Goal: Information Seeking & Learning: Learn about a topic

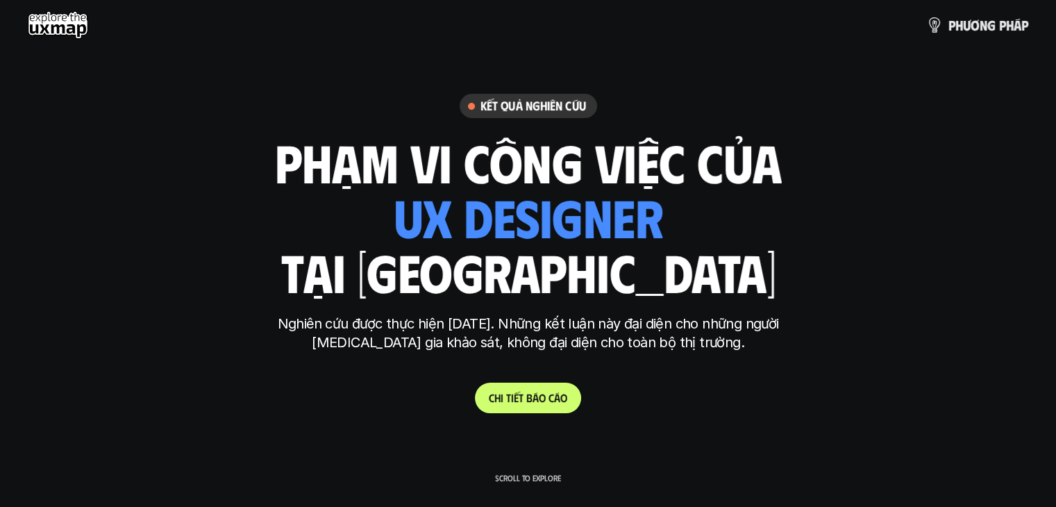
click at [39, 10] on div "p h ư ơ n g p h á p" at bounding box center [528, 25] width 1056 height 50
click at [67, 22] on use at bounding box center [58, 25] width 60 height 28
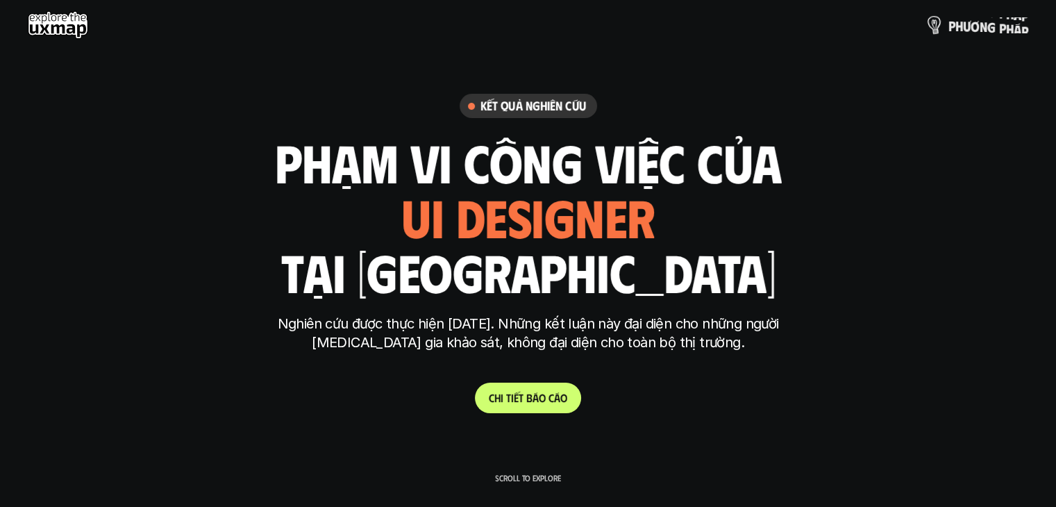
click at [999, 29] on p "p h ư ơ n g p h á p" at bounding box center [988, 24] width 80 height 15
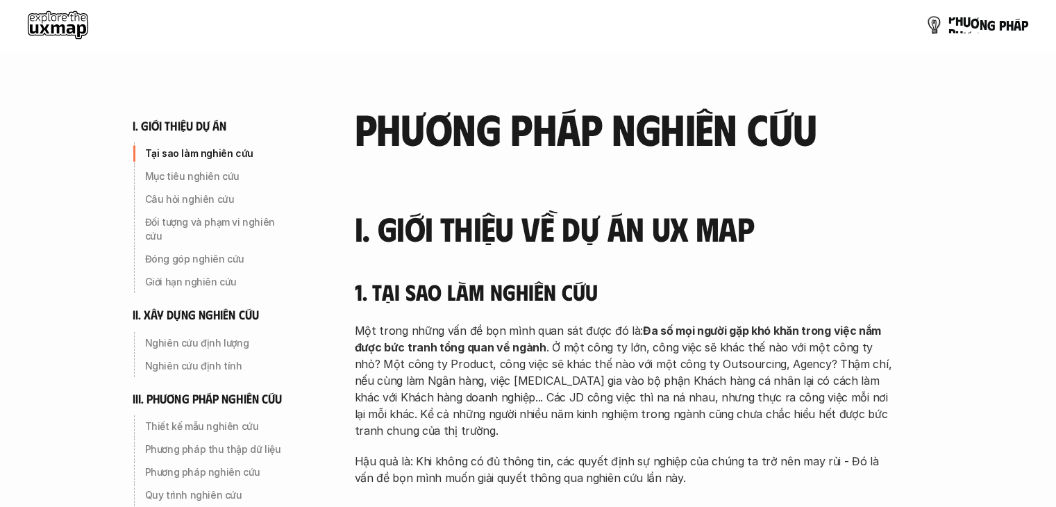
click at [975, 23] on p "p h ư ơ n g p h á p" at bounding box center [988, 24] width 80 height 15
click at [47, 25] on use at bounding box center [58, 25] width 60 height 28
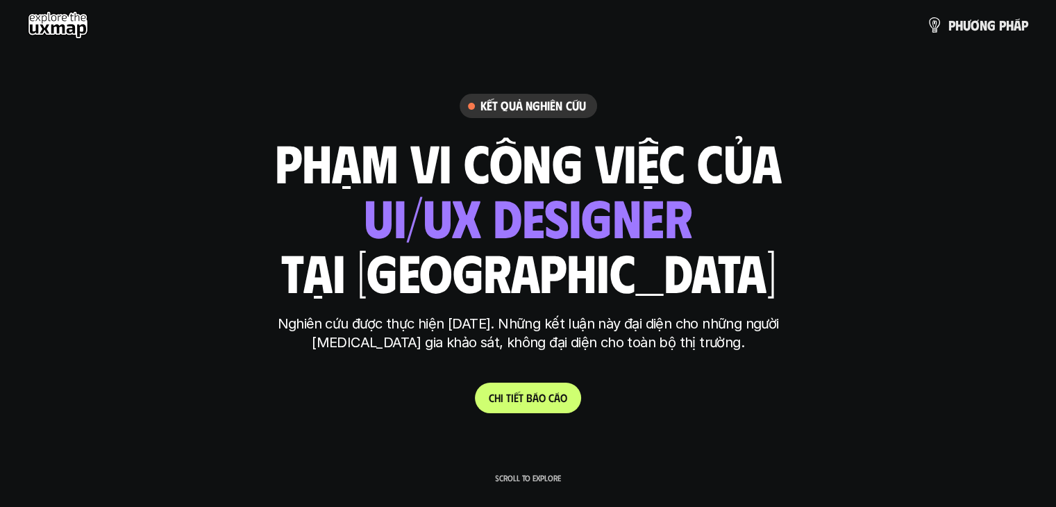
click at [544, 103] on h6 "Kết quả nghiên cứu" at bounding box center [533, 106] width 106 height 16
click at [503, 106] on h6 "Kết quả nghiên cứu" at bounding box center [533, 106] width 106 height 16
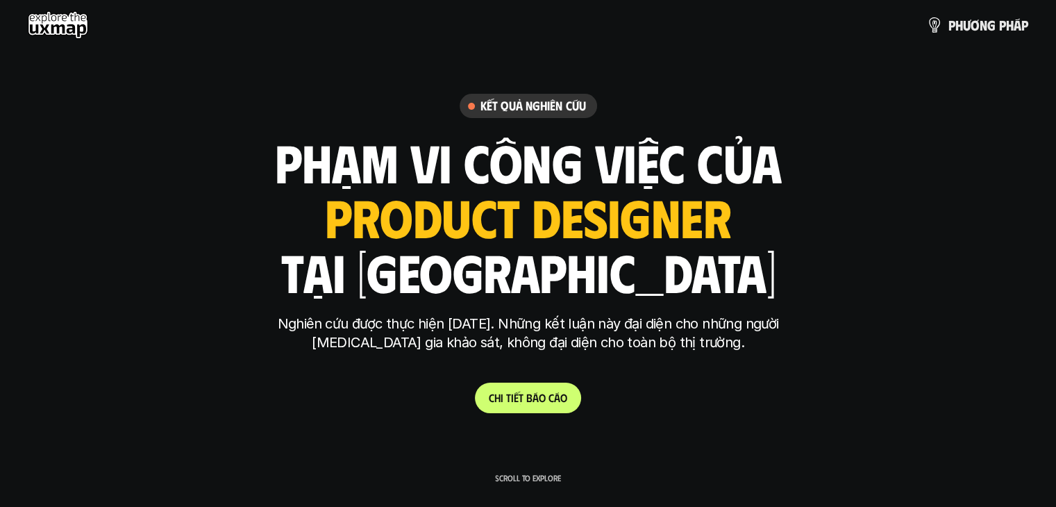
click at [675, 161] on h1 "phạm vi công việc của" at bounding box center [528, 162] width 507 height 58
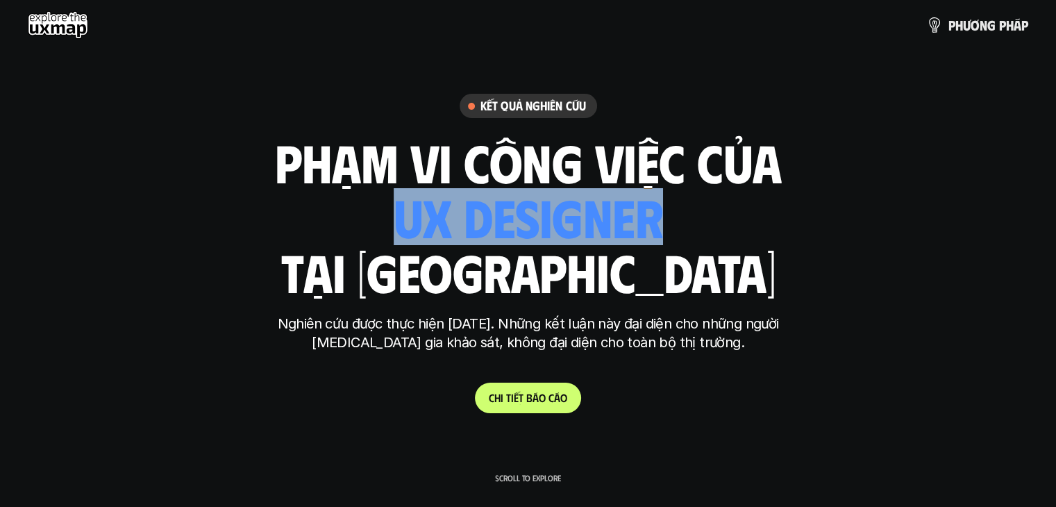
drag, startPoint x: 664, startPoint y: 232, endPoint x: 408, endPoint y: 228, distance: 255.5
click at [408, 228] on div "phạm vi công việc của ui designer ui/ux designer product designer [DEMOGRAPHIC_…" at bounding box center [528, 216] width 507 height 162
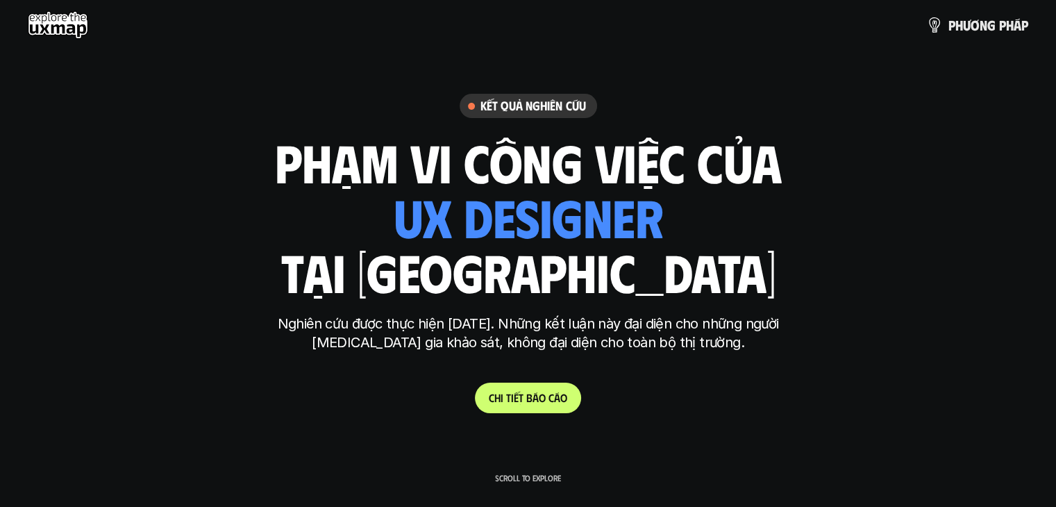
drag, startPoint x: 526, startPoint y: 263, endPoint x: 447, endPoint y: 291, distance: 83.9
click at [526, 265] on h1 "tại [GEOGRAPHIC_DATA]" at bounding box center [527, 271] width 495 height 58
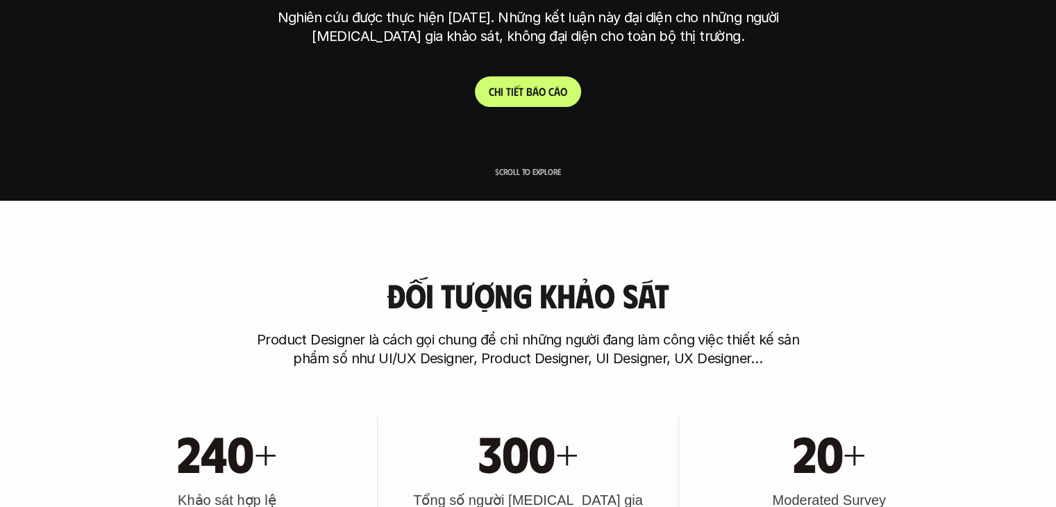
scroll to position [417, 0]
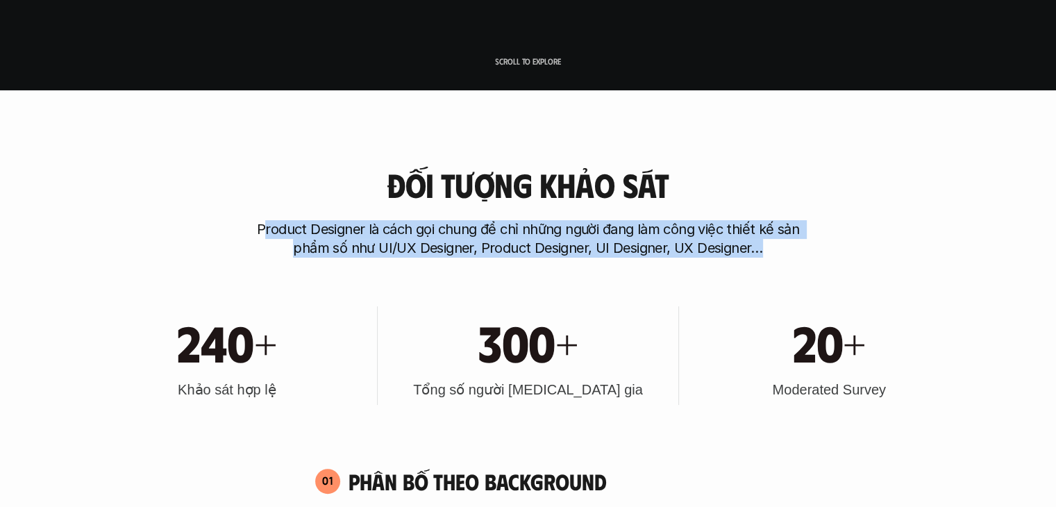
drag, startPoint x: 262, startPoint y: 231, endPoint x: 779, endPoint y: 257, distance: 517.8
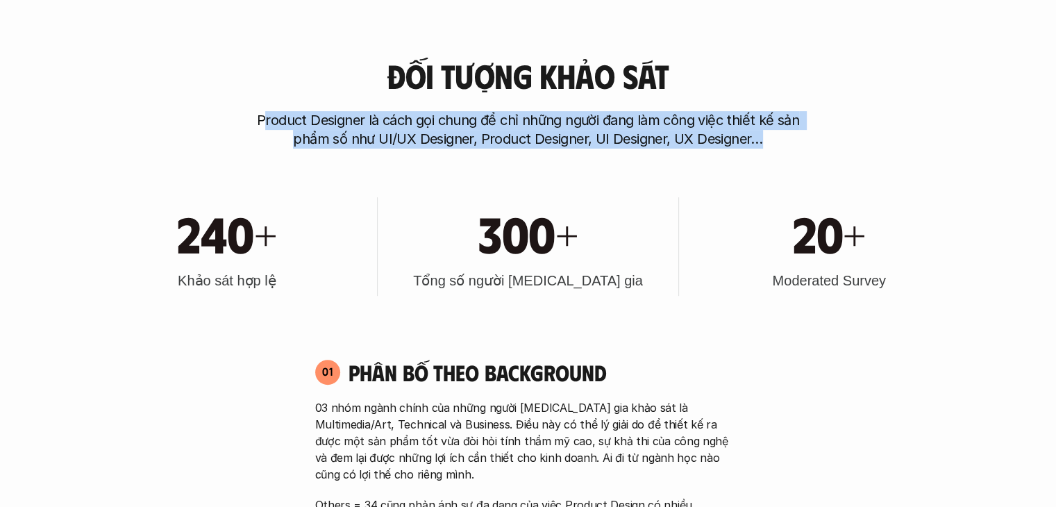
scroll to position [625, 0]
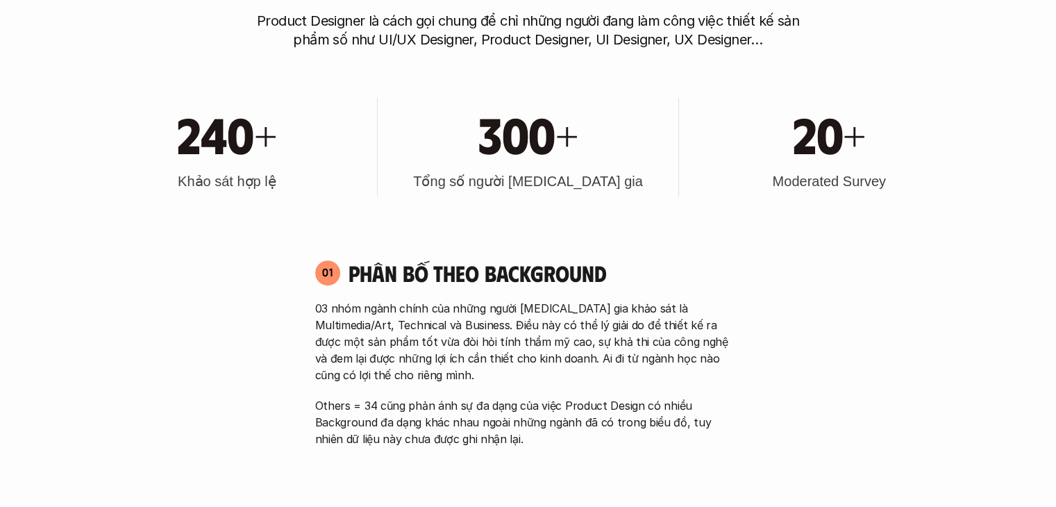
click at [183, 156] on h1 "240+" at bounding box center [226, 133] width 99 height 60
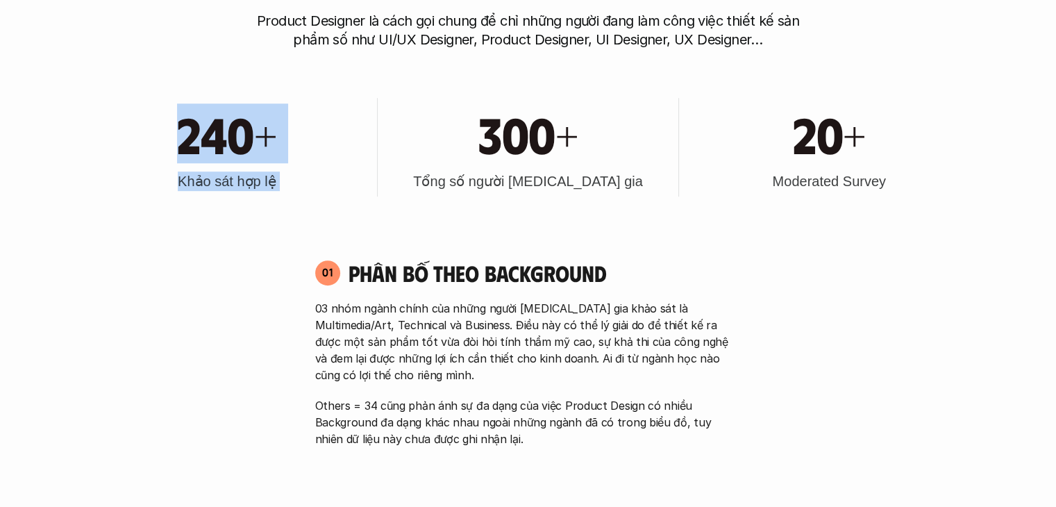
drag, startPoint x: 160, startPoint y: 139, endPoint x: 392, endPoint y: 163, distance: 232.5
click at [392, 163] on div "240+ Khảo sát hợp lệ 300+ Tổng số người [MEDICAL_DATA] gia 20+ Moderated Survey" at bounding box center [528, 147] width 889 height 140
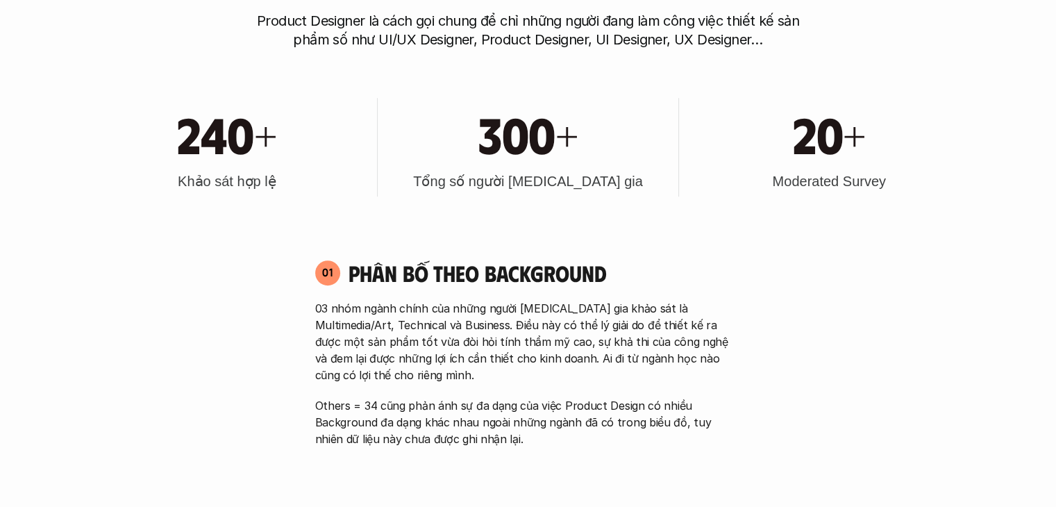
click at [699, 155] on div "20+" at bounding box center [829, 133] width 287 height 60
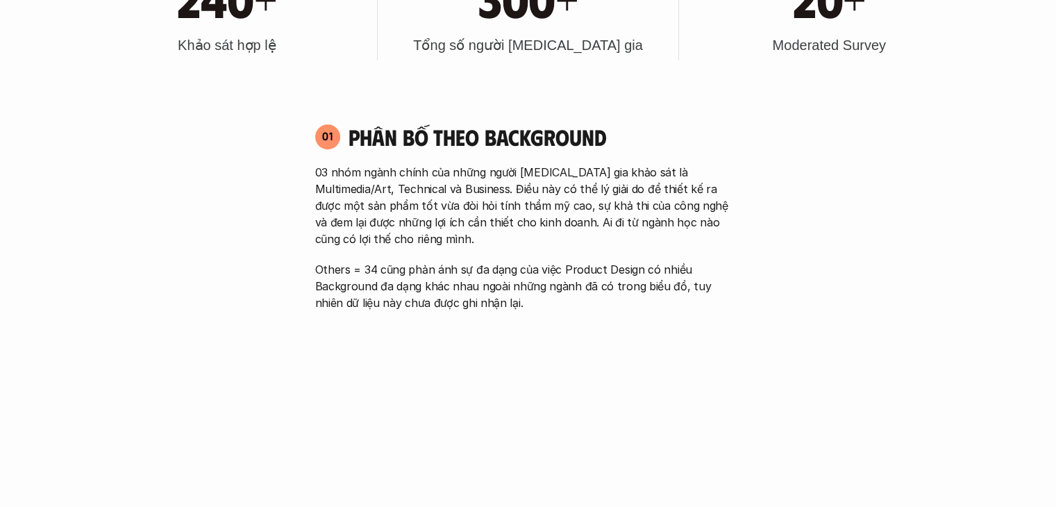
scroll to position [764, 0]
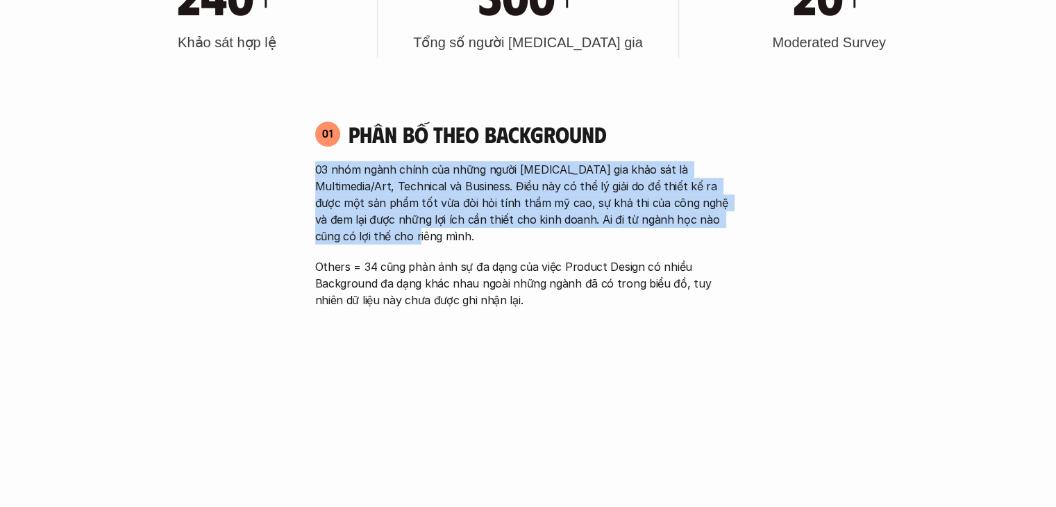
drag, startPoint x: 316, startPoint y: 160, endPoint x: 469, endPoint y: 229, distance: 167.5
click at [469, 229] on p "03 nhóm ngành chính của những người [MEDICAL_DATA] gia khảo sát là Multimedia/A…" at bounding box center [528, 202] width 426 height 83
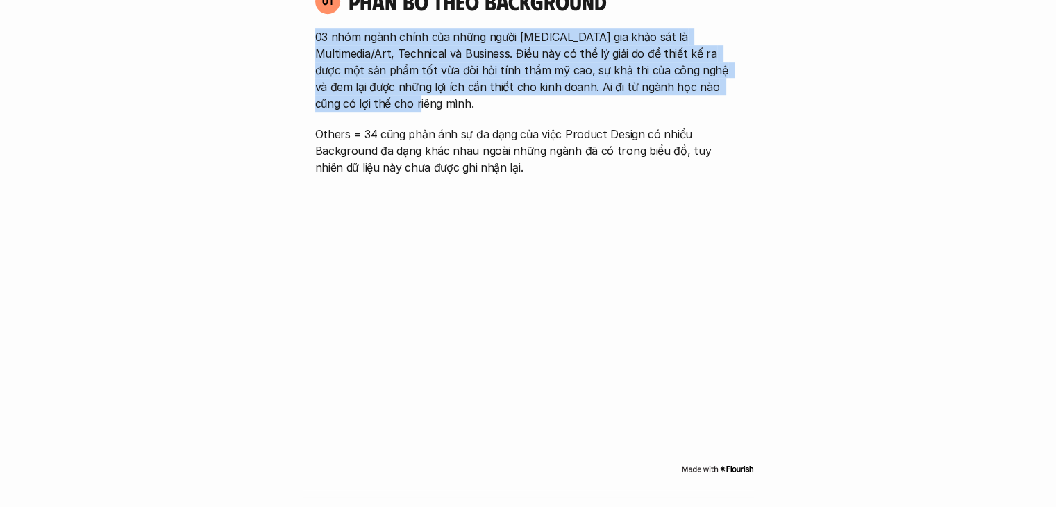
scroll to position [903, 0]
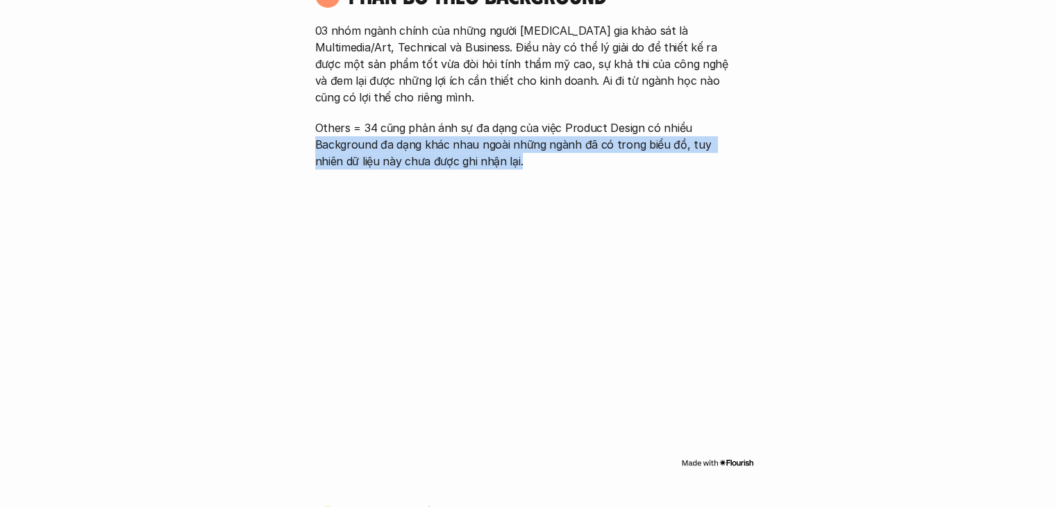
drag, startPoint x: 304, startPoint y: 140, endPoint x: 492, endPoint y: 162, distance: 188.8
click at [492, 162] on div "01 Phân bố theo background 03 nhóm ngành chính của những người [MEDICAL_DATA] g…" at bounding box center [528, 75] width 451 height 188
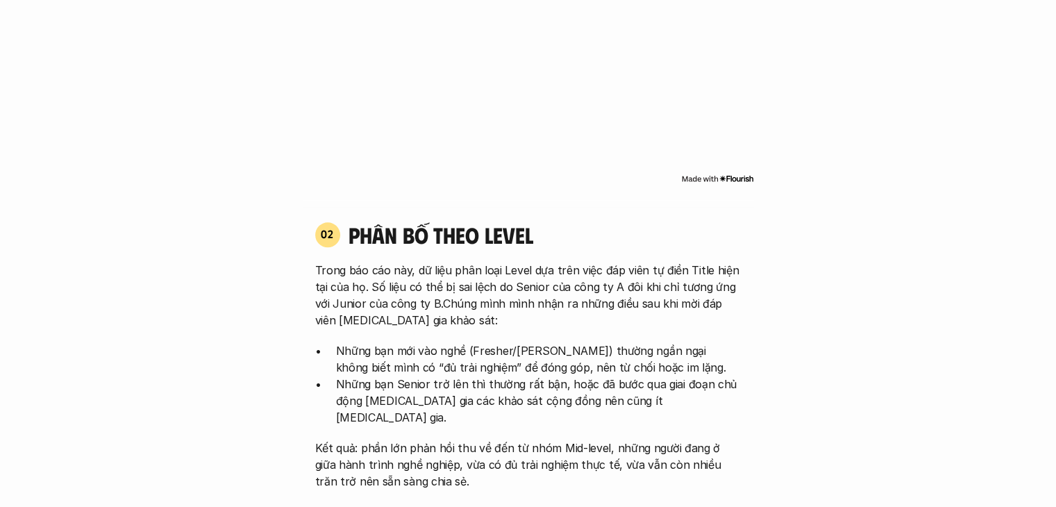
scroll to position [1250, 0]
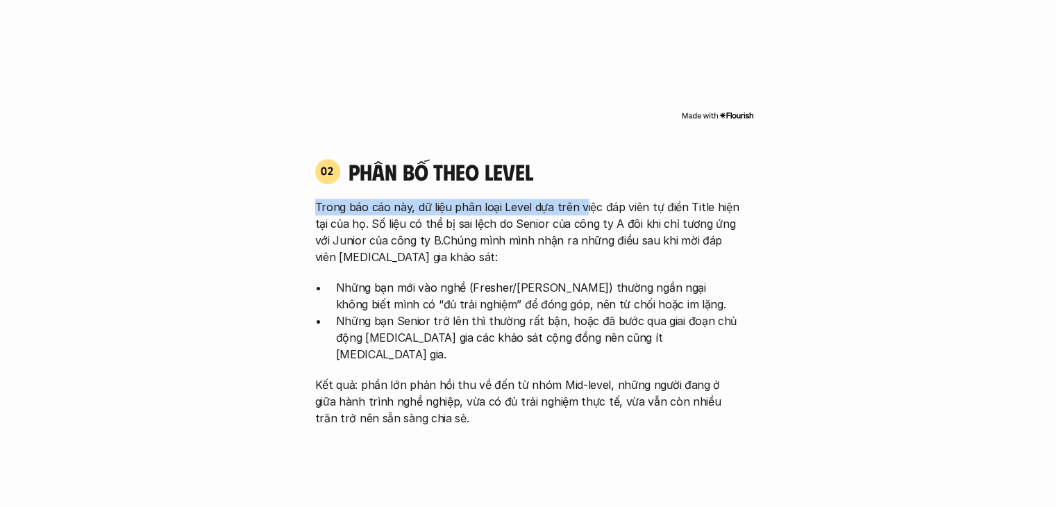
drag, startPoint x: 315, startPoint y: 206, endPoint x: 578, endPoint y: 201, distance: 262.5
click at [578, 201] on p "Trong báo cáo này, dữ liệu phân loại Level dựa trên việc đáp viên tự điền Title…" at bounding box center [528, 232] width 426 height 67
click at [406, 224] on p "Trong báo cáo này, dữ liệu phân loại Level dựa trên việc đáp viên tự điền Title…" at bounding box center [528, 232] width 426 height 67
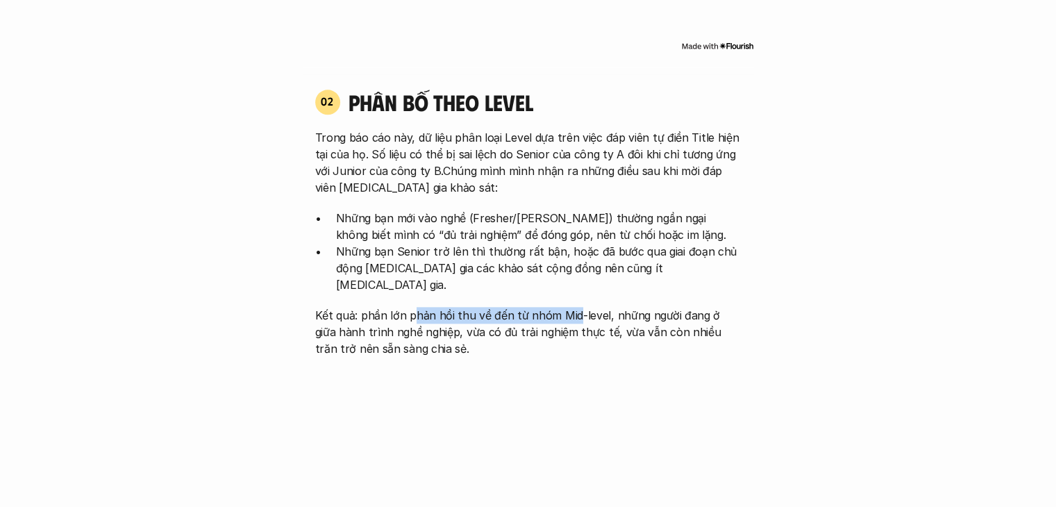
drag, startPoint x: 415, startPoint y: 299, endPoint x: 572, endPoint y: 297, distance: 156.9
click at [572, 307] on p "Kết quả: phần lớn phản hồi thu về đến từ nhóm Mid-level, những người đang ở giữ…" at bounding box center [528, 332] width 426 height 50
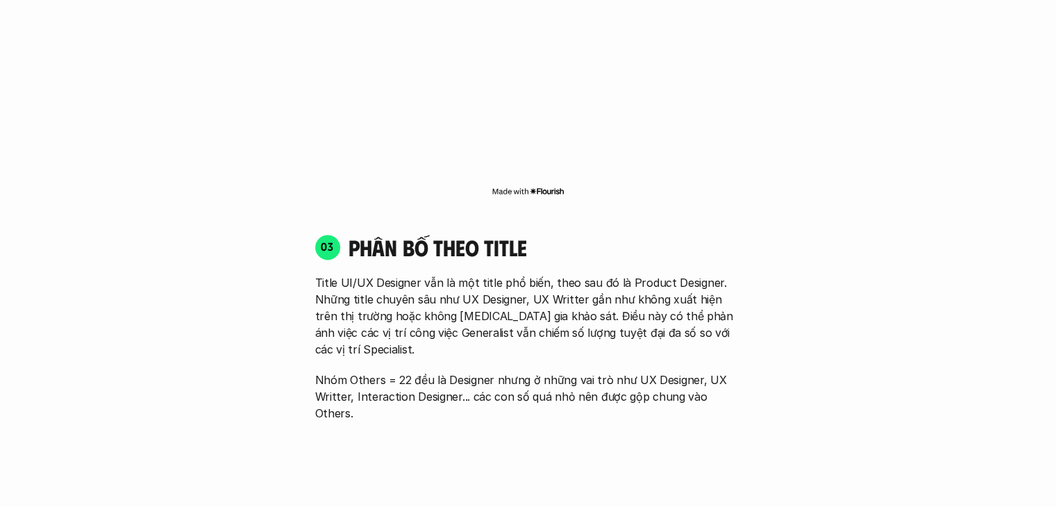
scroll to position [1874, 0]
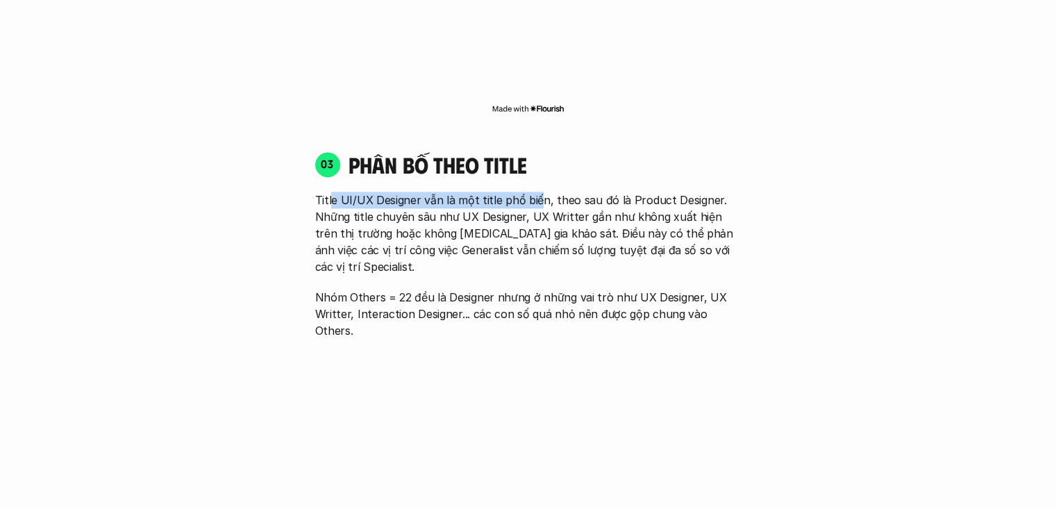
drag, startPoint x: 329, startPoint y: 178, endPoint x: 534, endPoint y: 174, distance: 204.9
click at [534, 192] on p "Title UI/UX Designer vẫn là một title phổ biến, theo sau đó là Product Designer…" at bounding box center [528, 233] width 426 height 83
click at [678, 165] on div "03 phân bố theo title Title UI/UX Designer vẫn là một title phổ biến, theo sau …" at bounding box center [528, 245] width 451 height 188
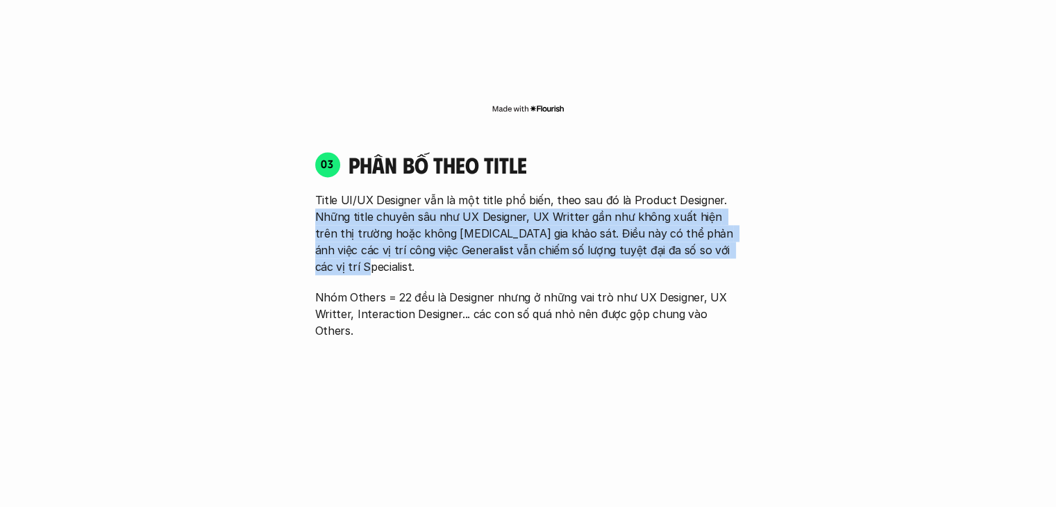
drag, startPoint x: 311, startPoint y: 203, endPoint x: 782, endPoint y: 230, distance: 472.2
click at [782, 230] on div "01 Phân bố theo background 03 nhóm ngành chính của những người [MEDICAL_DATA] g…" at bounding box center [528, 264] width 889 height 2539
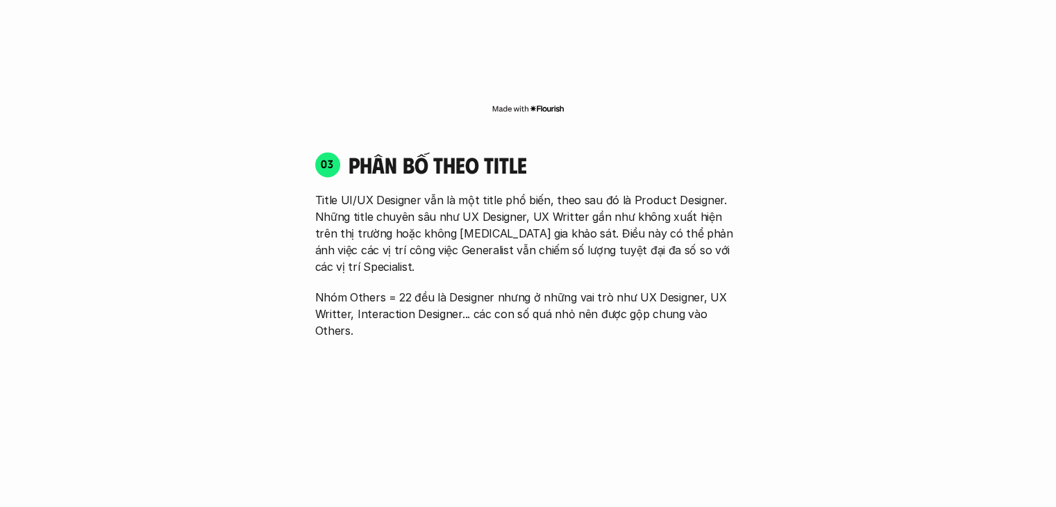
click at [439, 289] on p "Nhóm Others = 22 đều là Designer nhưng ở những vai trò như UX Designer, UX Writ…" at bounding box center [528, 314] width 426 height 50
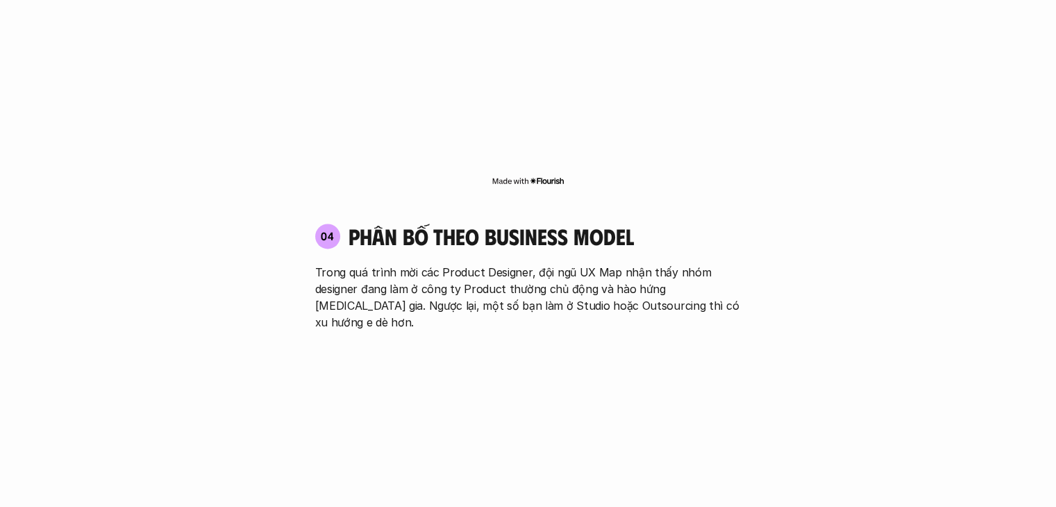
scroll to position [2291, 0]
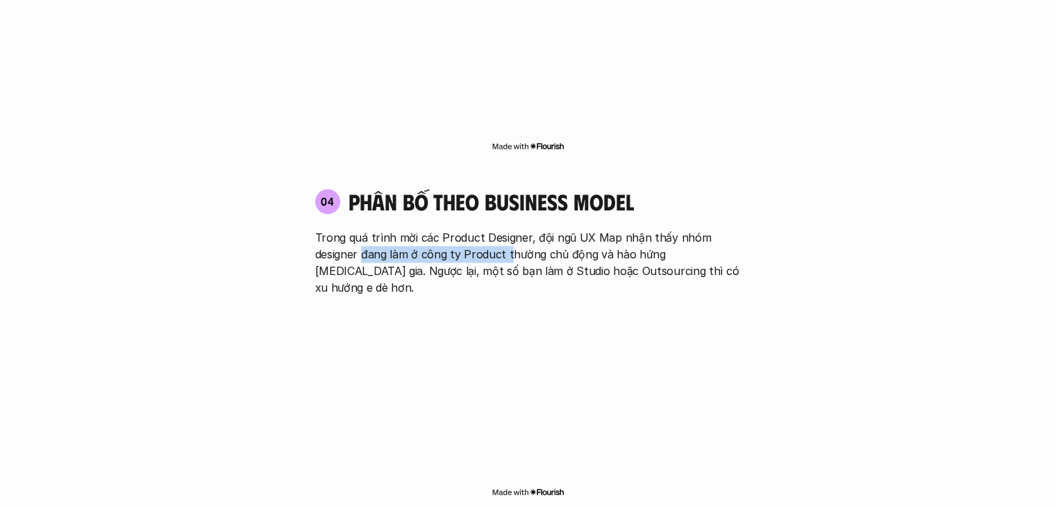
drag, startPoint x: 364, startPoint y: 203, endPoint x: 507, endPoint y: 206, distance: 143.0
click at [507, 229] on p "Trong quá trình mời các Product Designer, đội ngũ UX Map nhận thấy nhóm designe…" at bounding box center [528, 262] width 426 height 67
click at [505, 229] on p "Trong quá trình mời các Product Designer, đội ngũ UX Map nhận thấy nhóm designe…" at bounding box center [528, 262] width 426 height 67
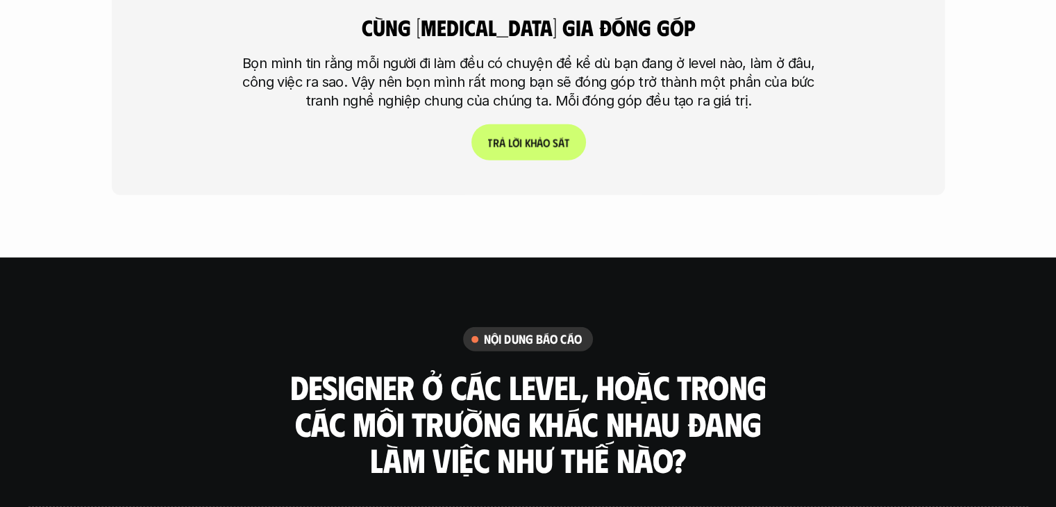
scroll to position [3402, 0]
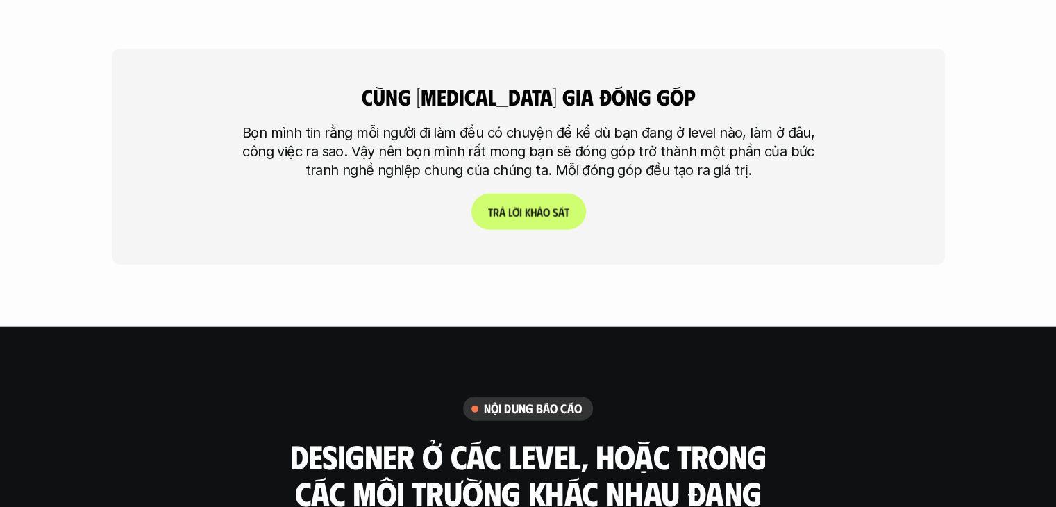
click at [530, 205] on p "T r ả l ờ i k h ả o s á t" at bounding box center [527, 211] width 81 height 13
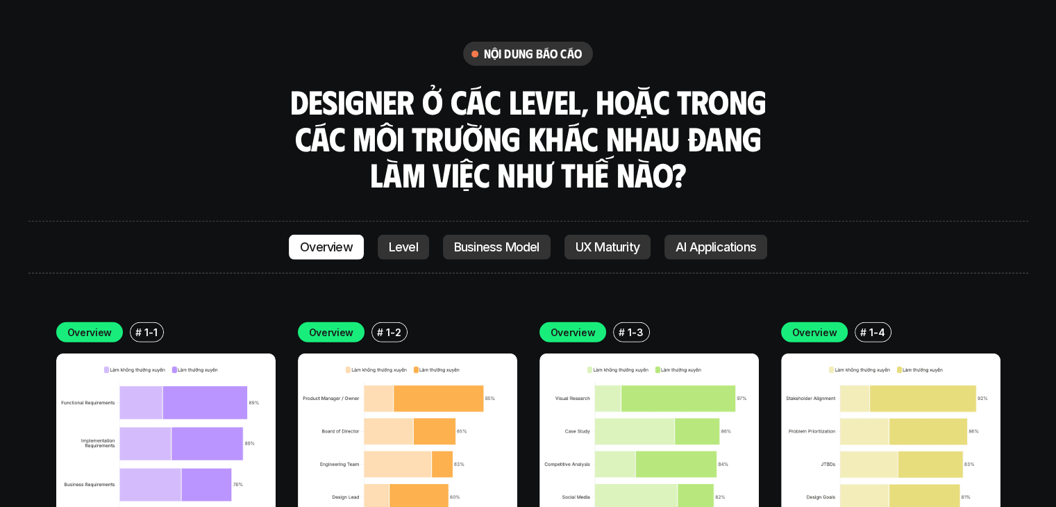
scroll to position [3826, 0]
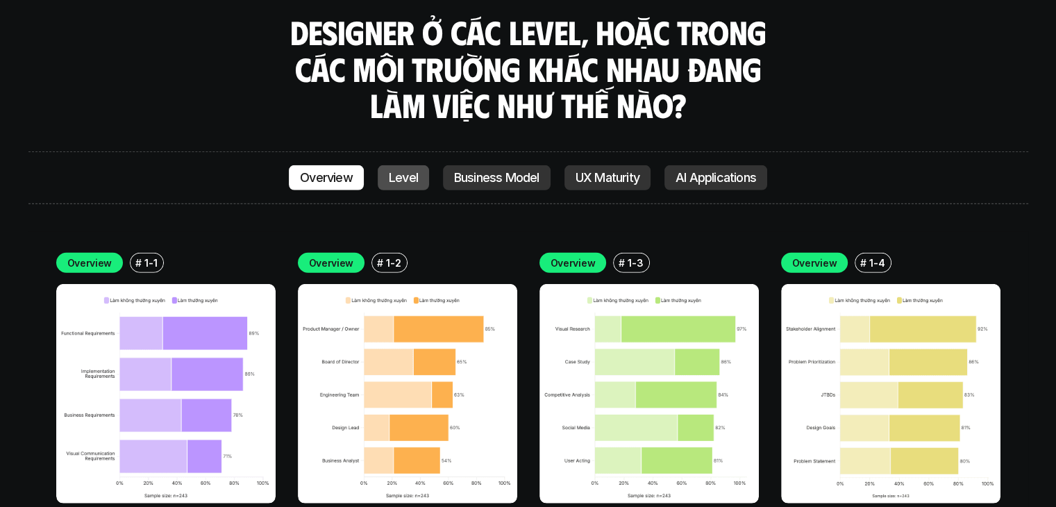
click at [401, 165] on link "Level" at bounding box center [403, 177] width 51 height 25
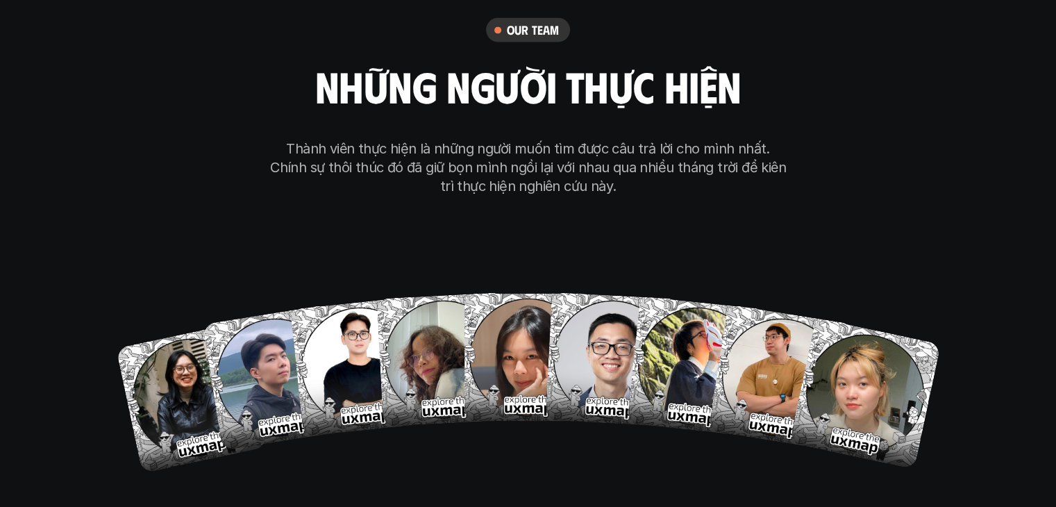
scroll to position [7948, 0]
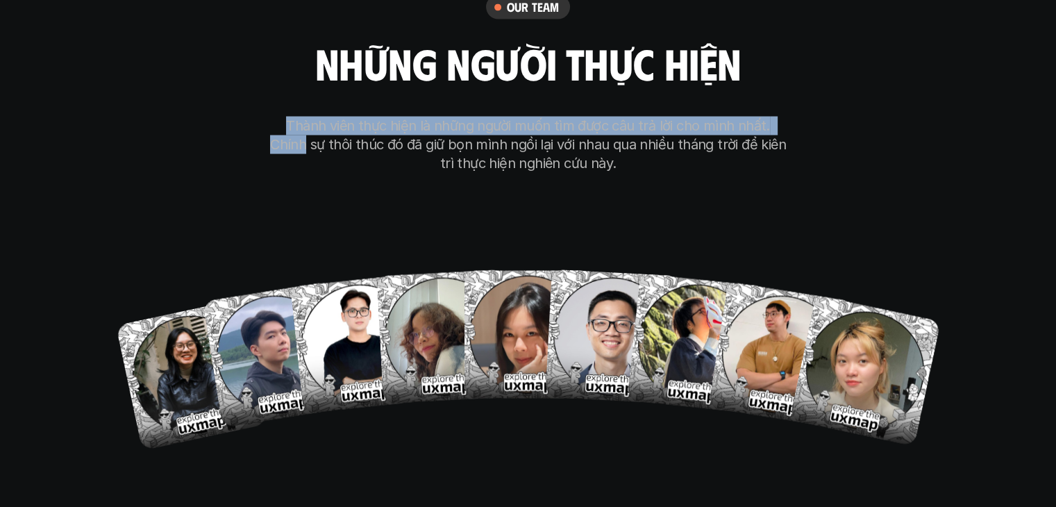
drag, startPoint x: 788, startPoint y: 59, endPoint x: 260, endPoint y: 56, distance: 528.3
click at [260, 56] on div "our team những người thực hiện Thành viên thực hiện là những người muốn tìm đượ…" at bounding box center [528, 219] width 694 height 698
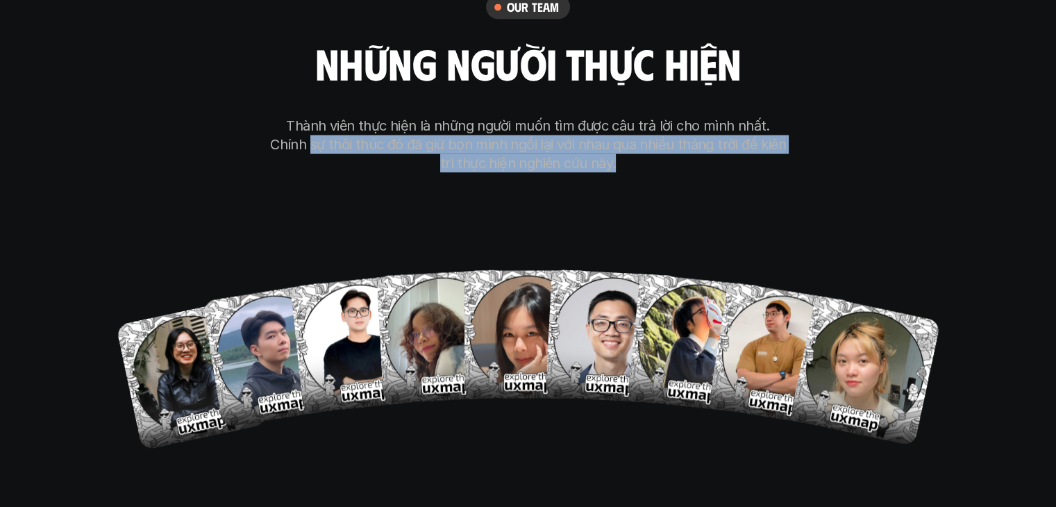
drag, startPoint x: 265, startPoint y: 72, endPoint x: 610, endPoint y: 89, distance: 345.4
click at [610, 89] on div "our team những người thực hiện Thành viên thực hiện là những người muốn tìm đượ…" at bounding box center [528, 219] width 694 height 698
click at [592, 131] on div "our team những người thực hiện Thành viên thực hiện là những người muốn tìm đượ…" at bounding box center [528, 219] width 694 height 698
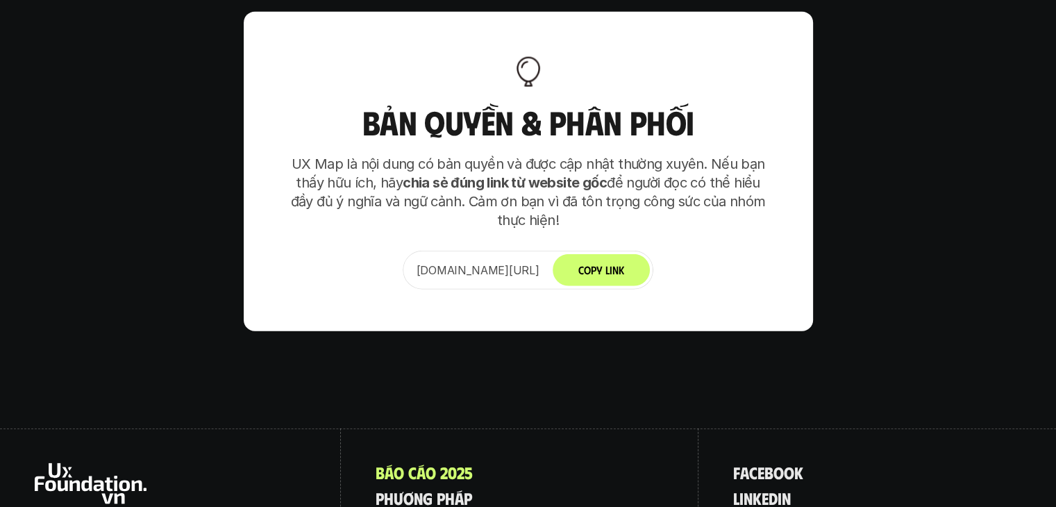
scroll to position [8593, 0]
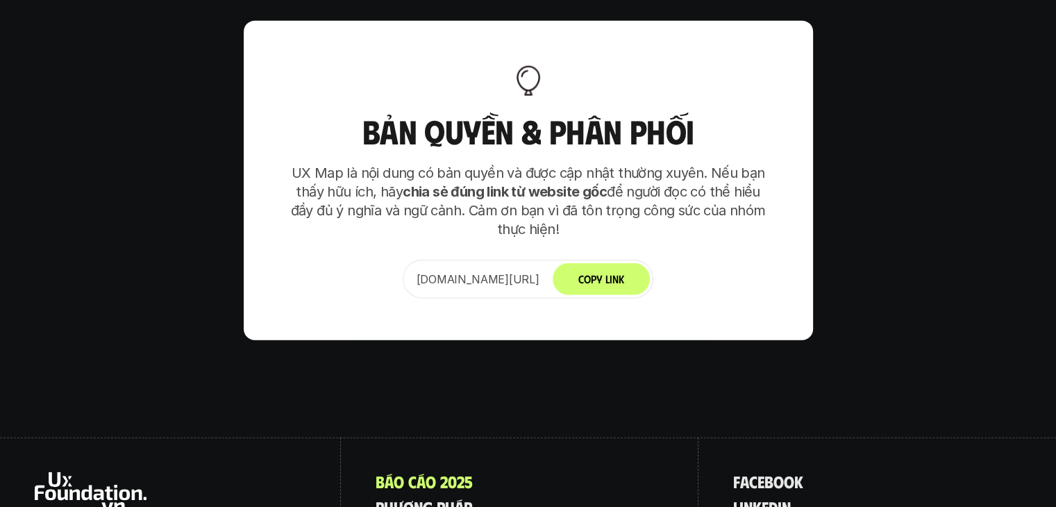
drag, startPoint x: 462, startPoint y: 98, endPoint x: 638, endPoint y: 165, distance: 188.5
click at [638, 165] on p "UX Map là nội dung có bản quyền và được cập nhật thường xuyên. Nếu bạn thấy hữu…" at bounding box center [528, 201] width 486 height 75
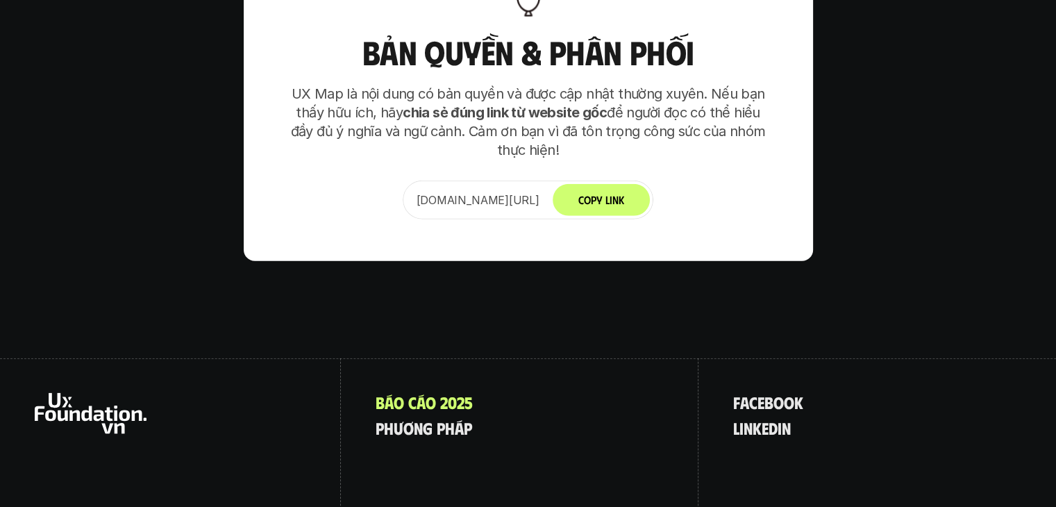
scroll to position [8732, 0]
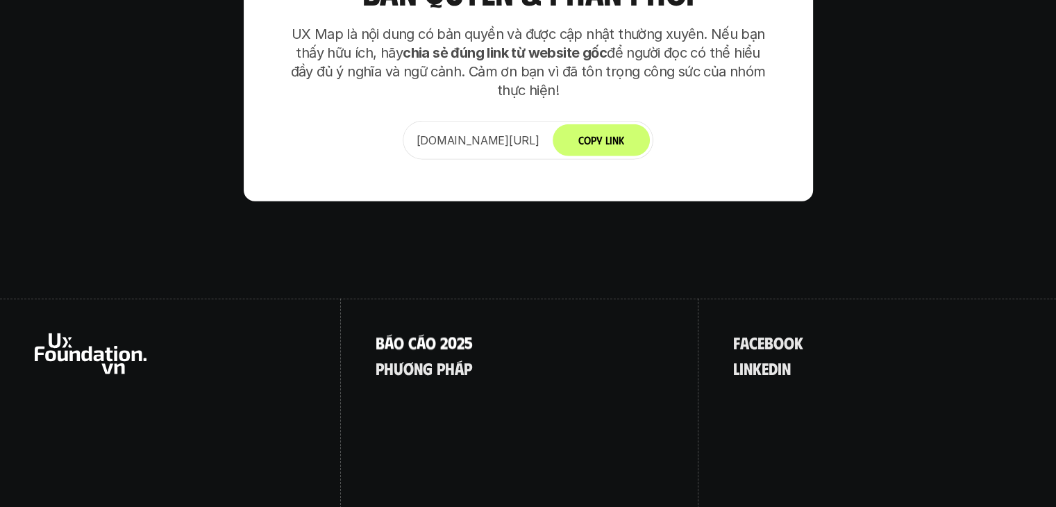
click at [432, 333] on p "B á o c á o 2 0 2 5" at bounding box center [424, 342] width 97 height 18
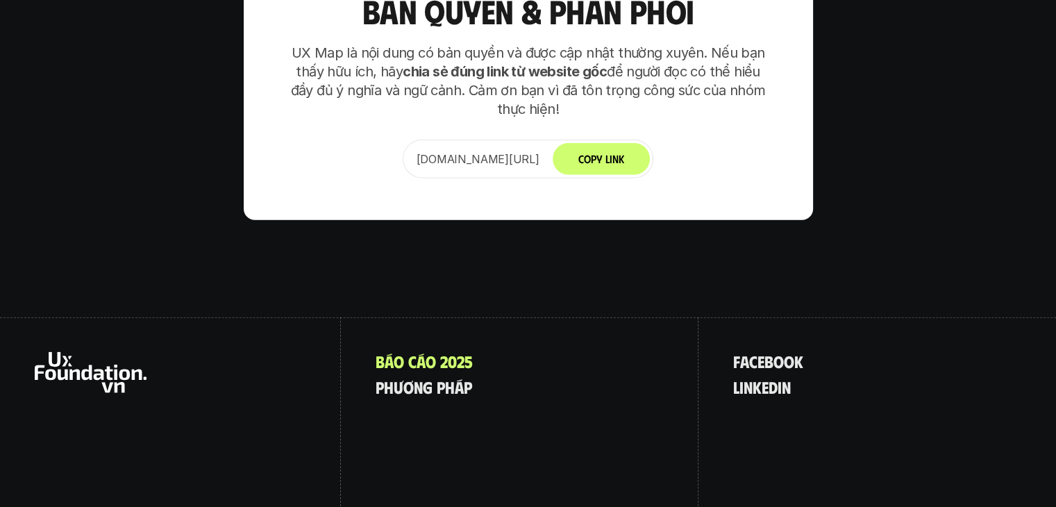
scroll to position [8732, 0]
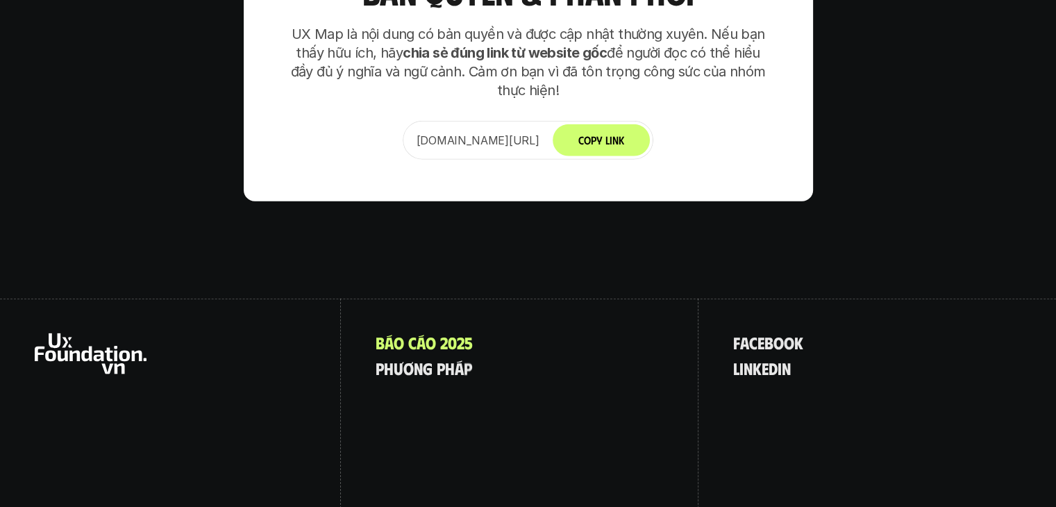
click at [66, 333] on use at bounding box center [91, 353] width 112 height 41
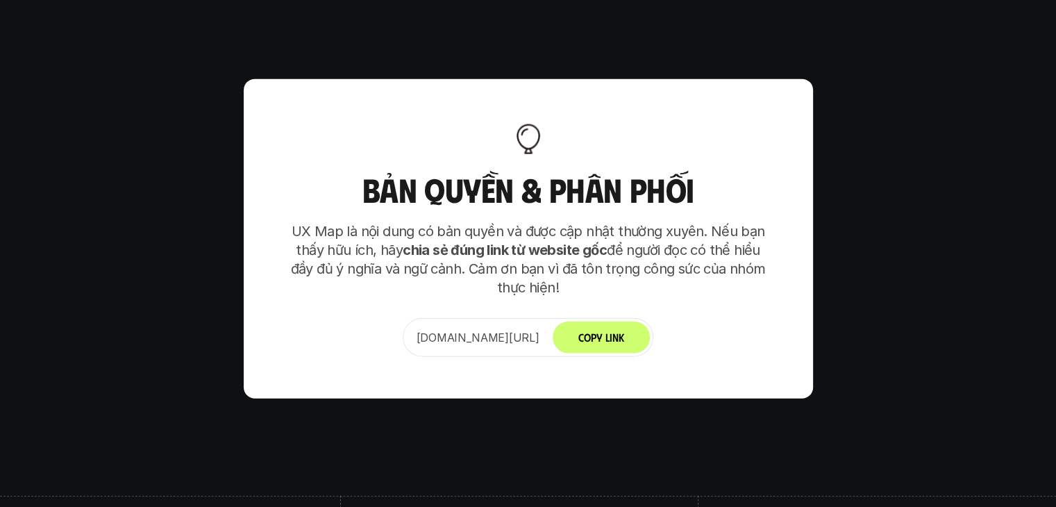
scroll to position [8683, 0]
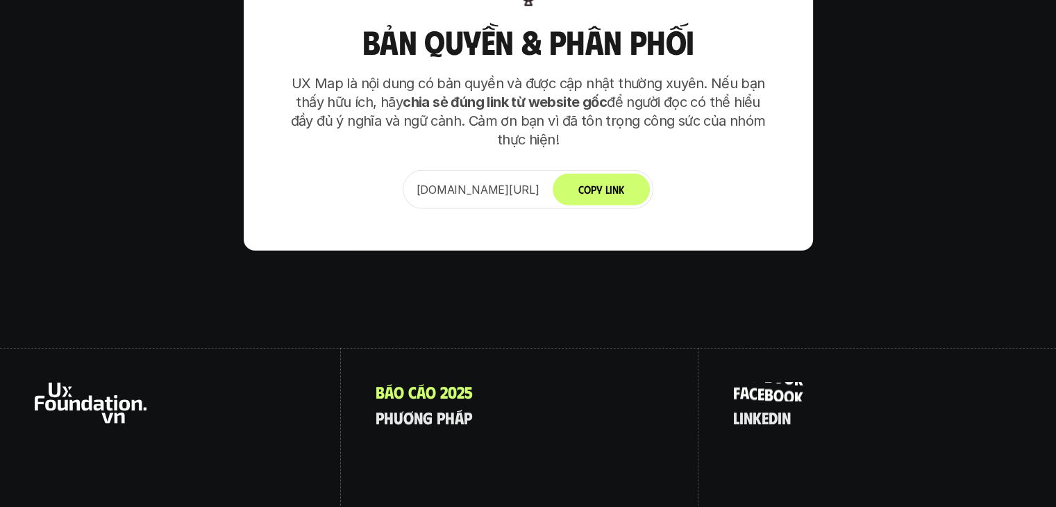
click at [764, 366] on span "e" at bounding box center [760, 375] width 7 height 18
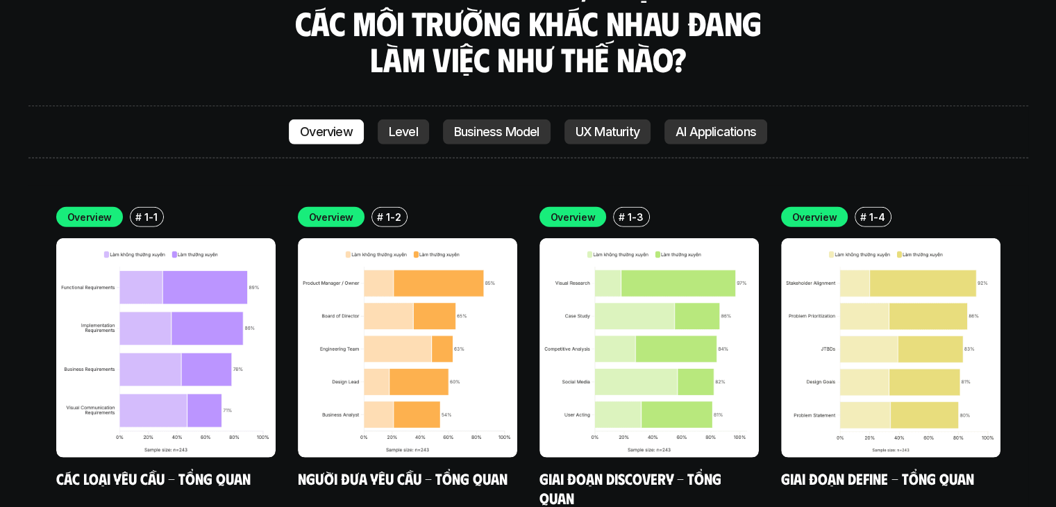
scroll to position [3962, 0]
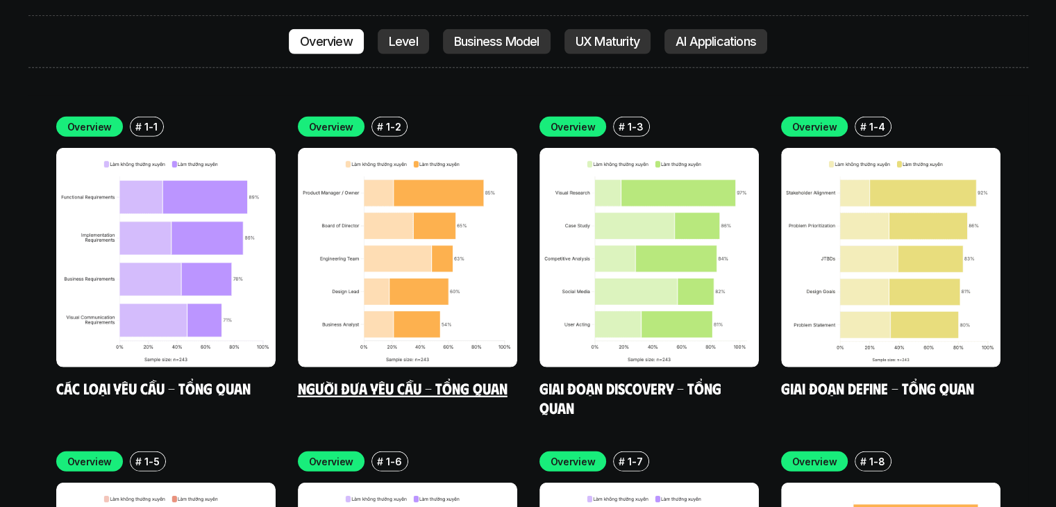
click at [433, 180] on img at bounding box center [407, 257] width 219 height 219
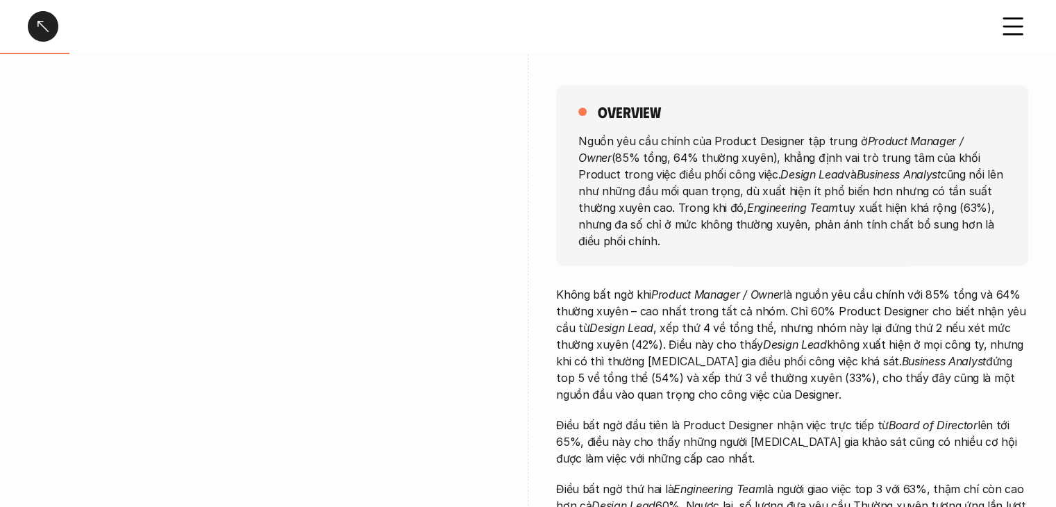
scroll to position [139, 0]
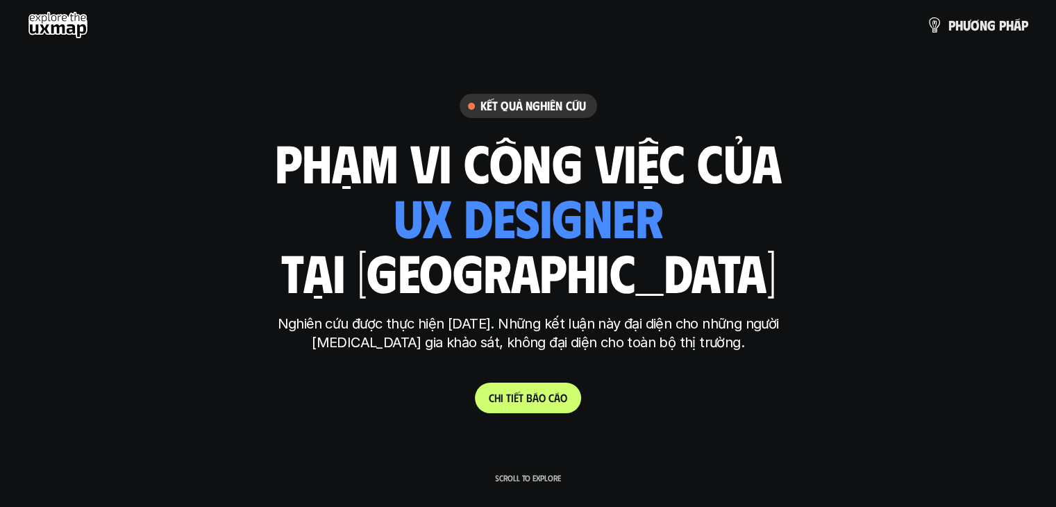
click at [553, 109] on h6 "Kết quả nghiên cứu" at bounding box center [533, 106] width 106 height 16
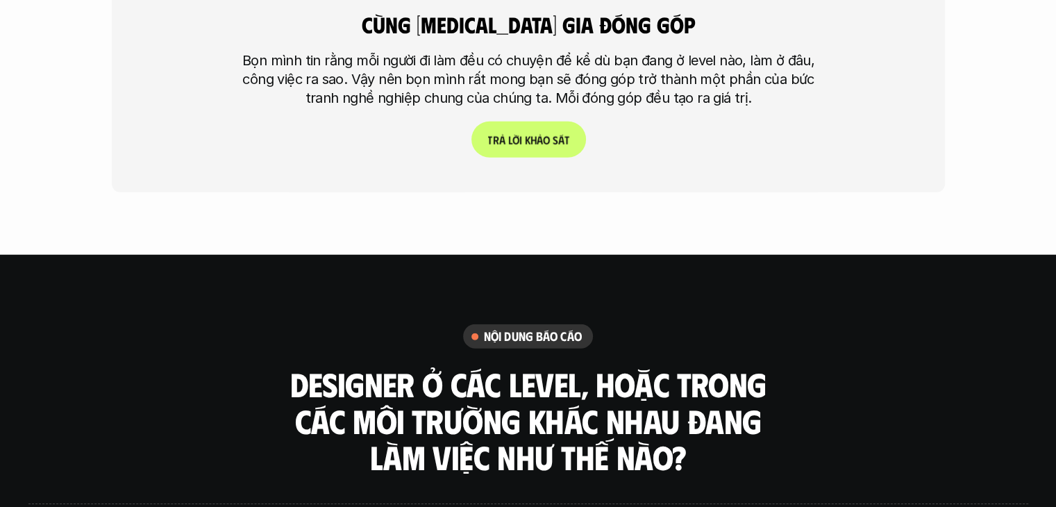
scroll to position [3332, 0]
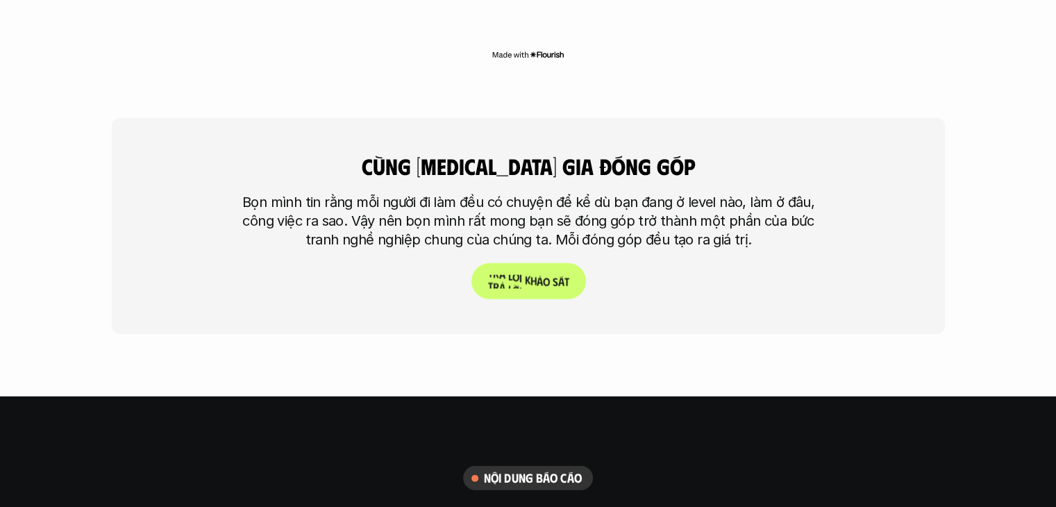
click at [542, 275] on p "T r ả l ờ i k h ả o s á t" at bounding box center [527, 281] width 81 height 13
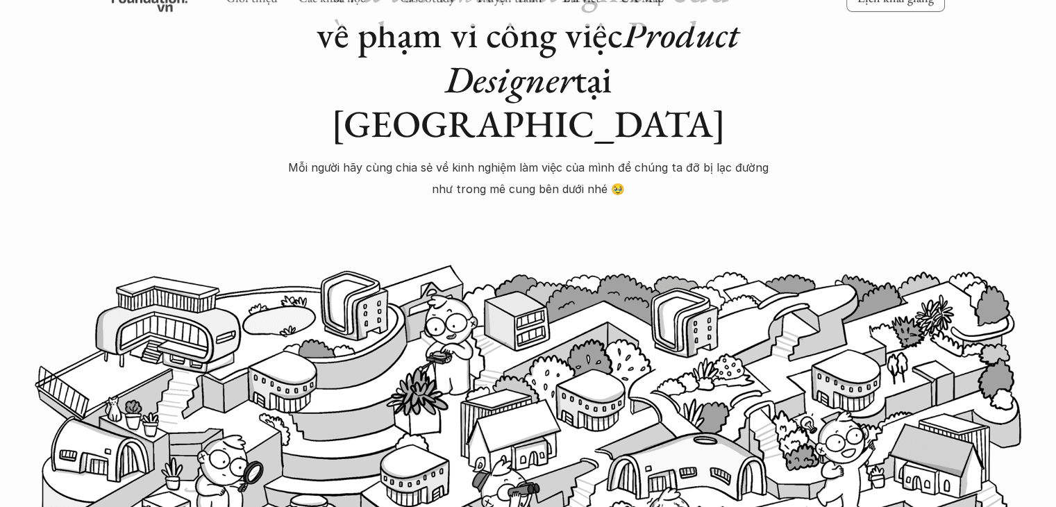
scroll to position [347, 0]
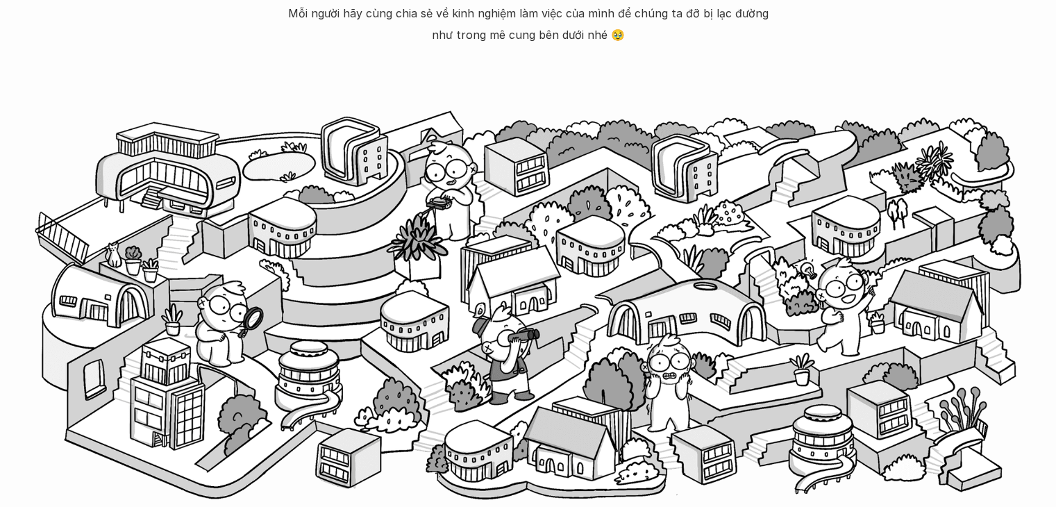
click at [532, 256] on img at bounding box center [528, 306] width 987 height 396
click at [516, 315] on img at bounding box center [528, 306] width 987 height 396
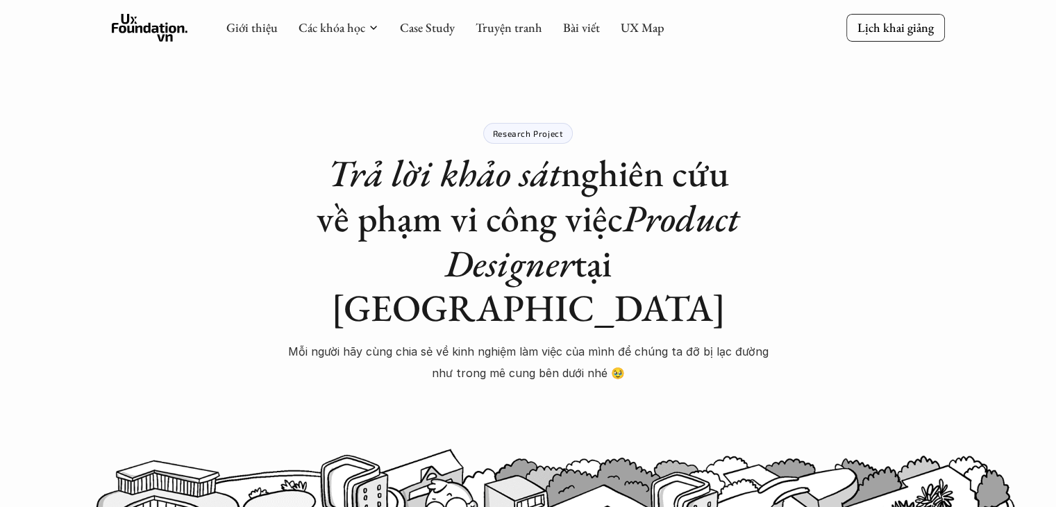
scroll to position [0, 0]
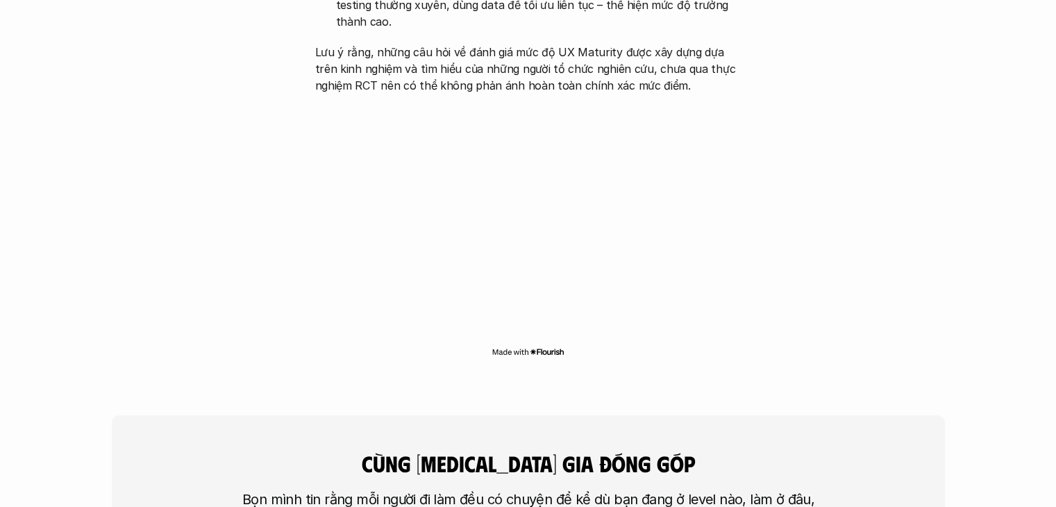
scroll to position [3193, 0]
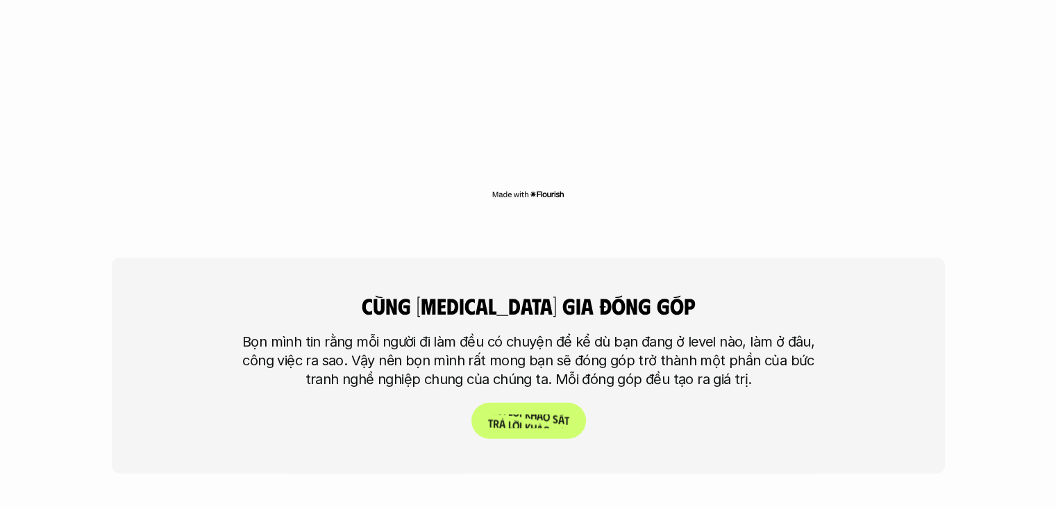
click at [566, 414] on p "T r ả l ờ i k h ả o s á t" at bounding box center [527, 420] width 81 height 13
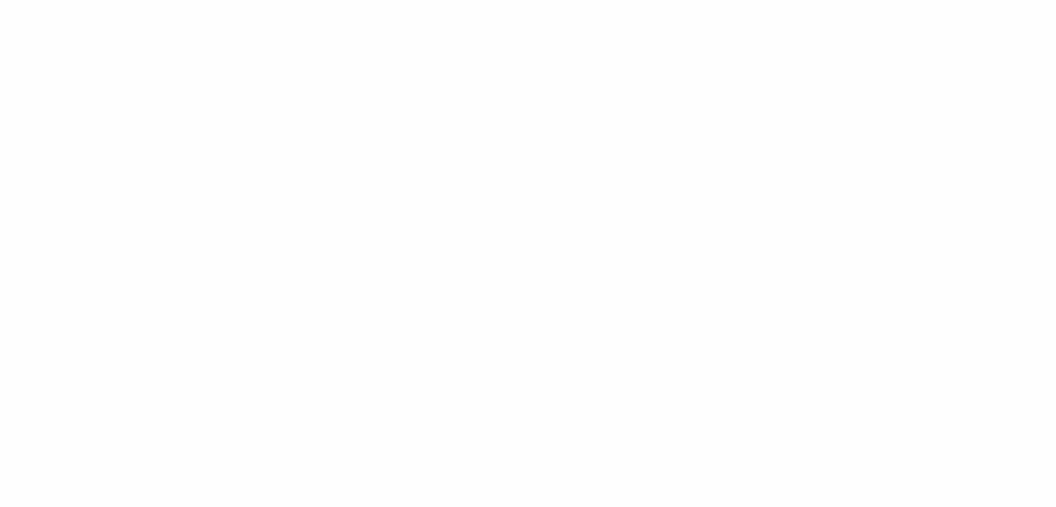
scroll to position [1916, 0]
click at [26, 333] on div "Research Project Trả lời khảo sát nghiên cứu về phạm vi công việc Product Desig…" at bounding box center [528, 291] width 1056 height 4414
click at [24, 299] on div "Research Project Trả lời khảo sát nghiên cứu về phạm vi công việc Product Desig…" at bounding box center [528, 16] width 1056 height 3309
click at [83, 267] on div "Research Project Trả lời khảo sát nghiên cứu về phạm vi công việc Product Desig…" at bounding box center [528, 16] width 1056 height 3309
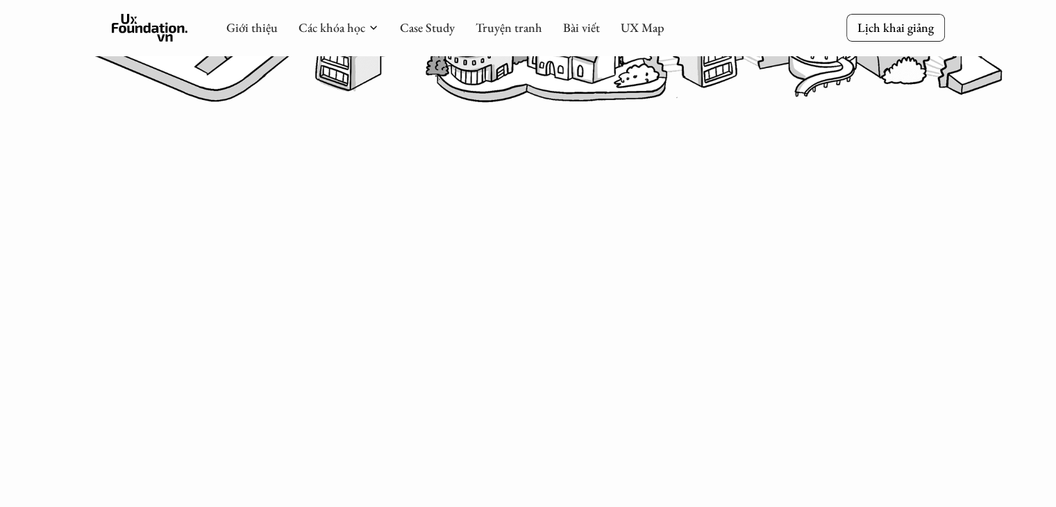
scroll to position [736, 0]
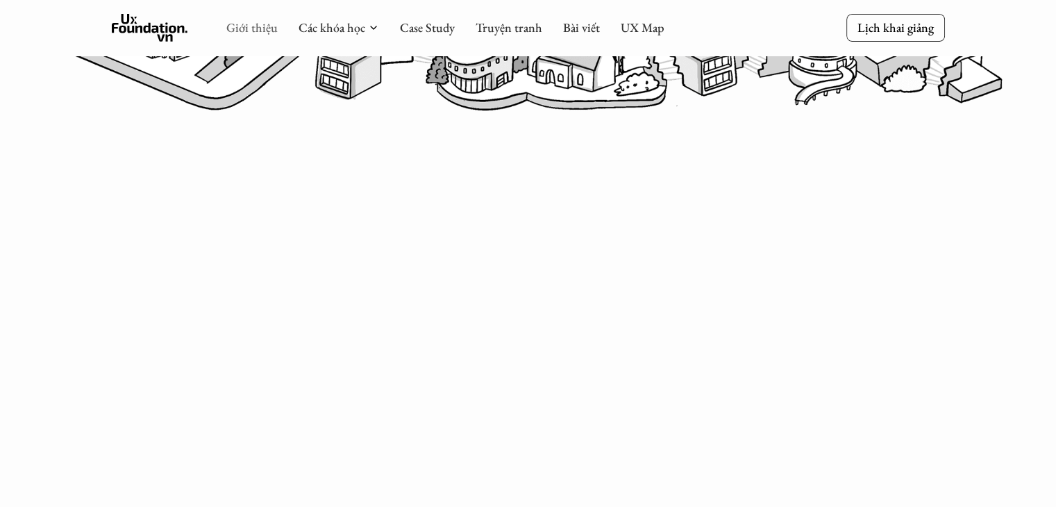
click at [228, 28] on link "Giới thiệu" at bounding box center [251, 27] width 51 height 16
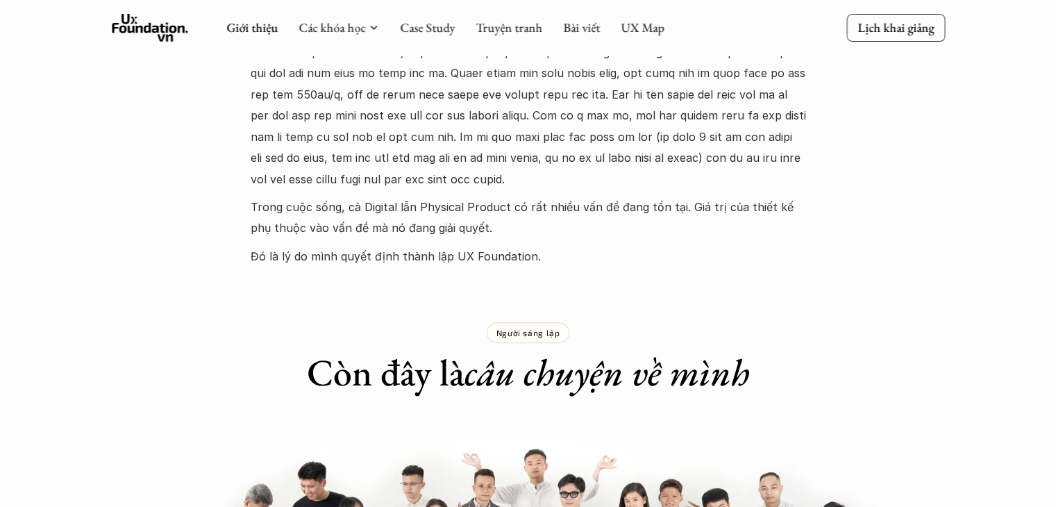
click at [258, 26] on link "Giới thiệu" at bounding box center [251, 27] width 51 height 16
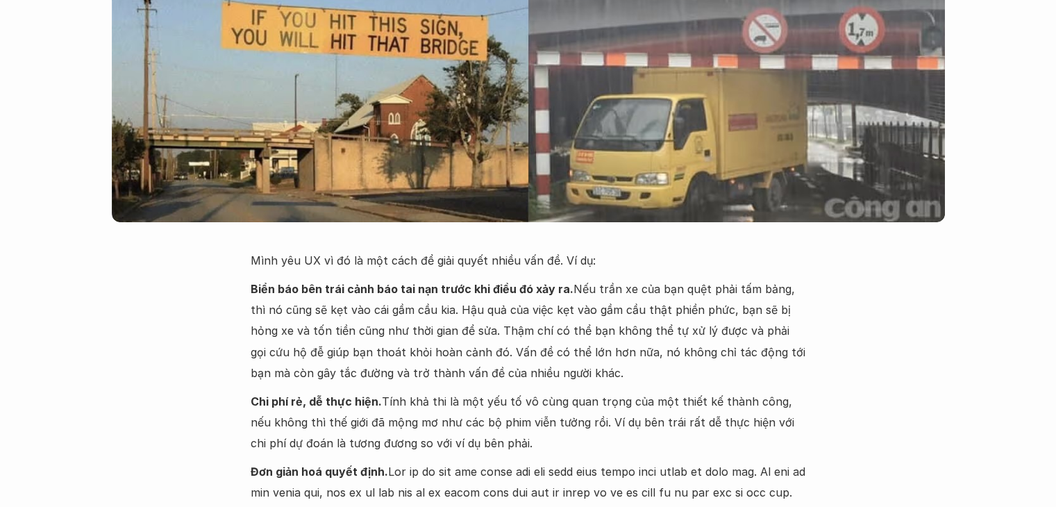
scroll to position [278, 0]
